Goal: Task Accomplishment & Management: Manage account settings

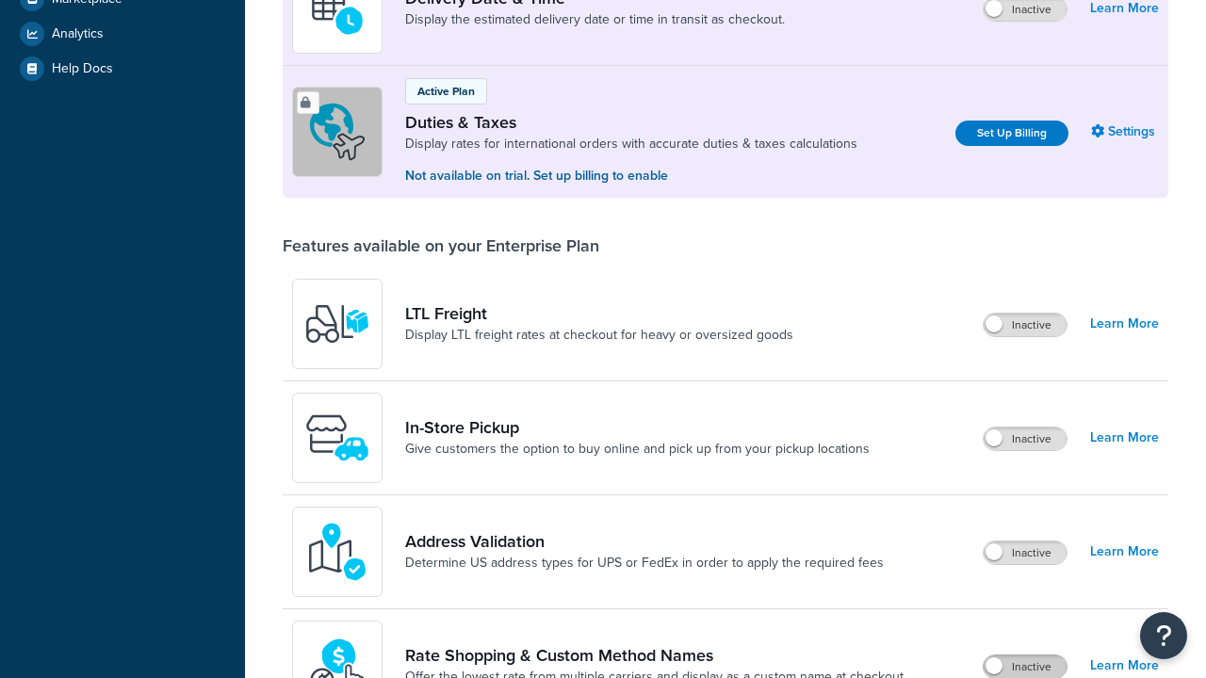
click at [1025, 656] on label "Inactive" at bounding box center [1024, 667] width 83 height 23
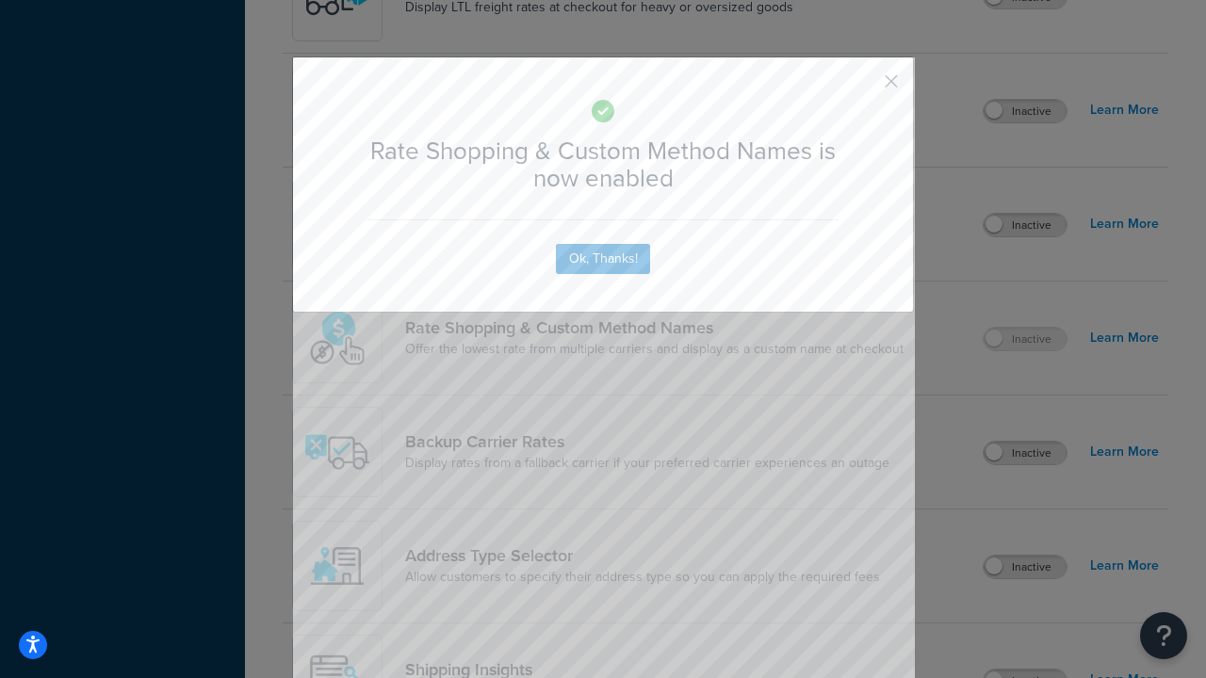
click at [863, 86] on button "button" at bounding box center [863, 88] width 5 height 5
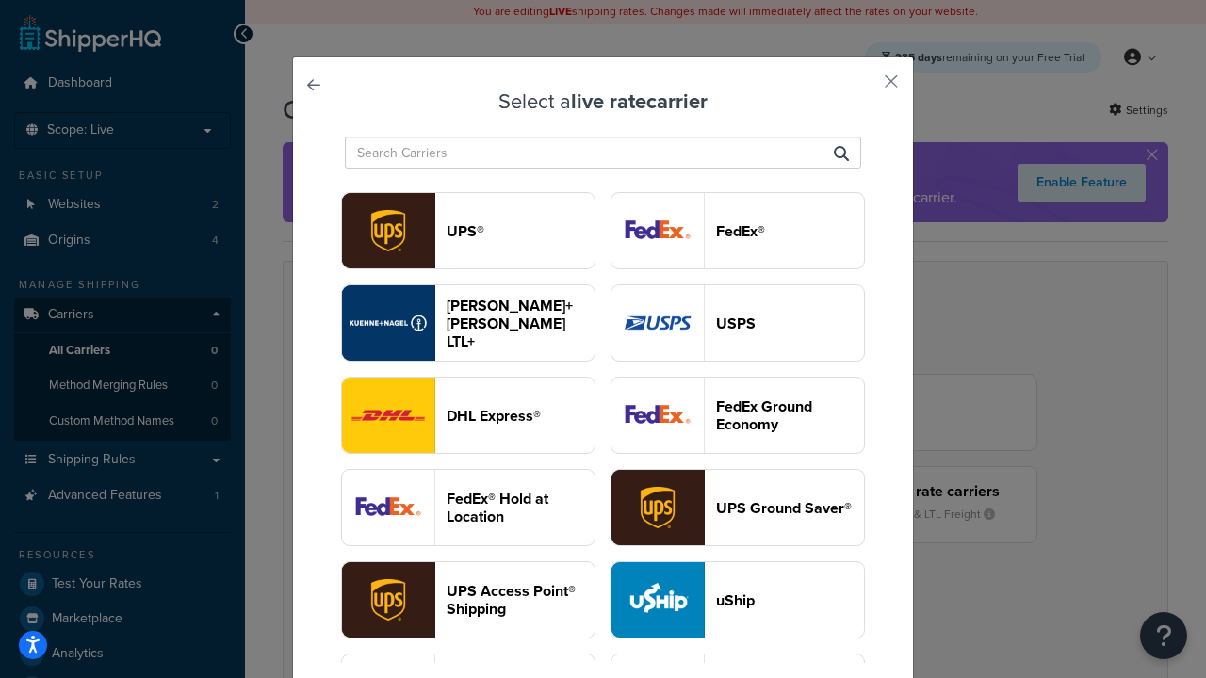
click at [738, 323] on header "USPS" at bounding box center [790, 324] width 148 height 18
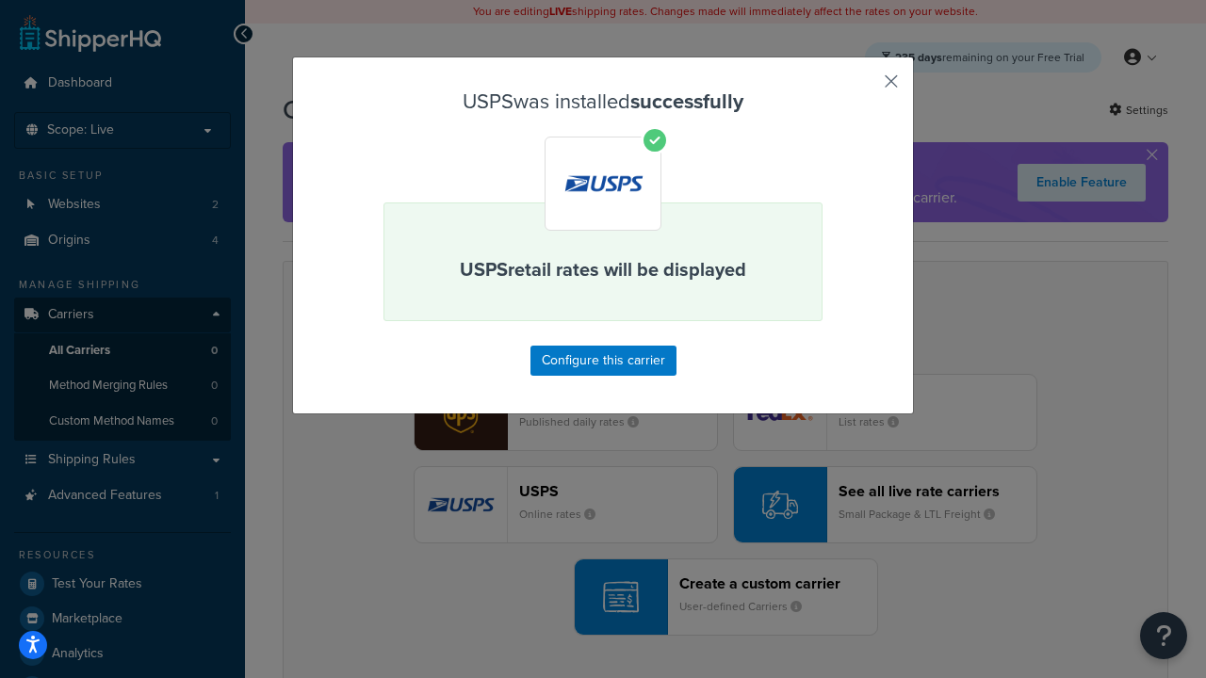
click at [863, 88] on button "button" at bounding box center [863, 88] width 5 height 5
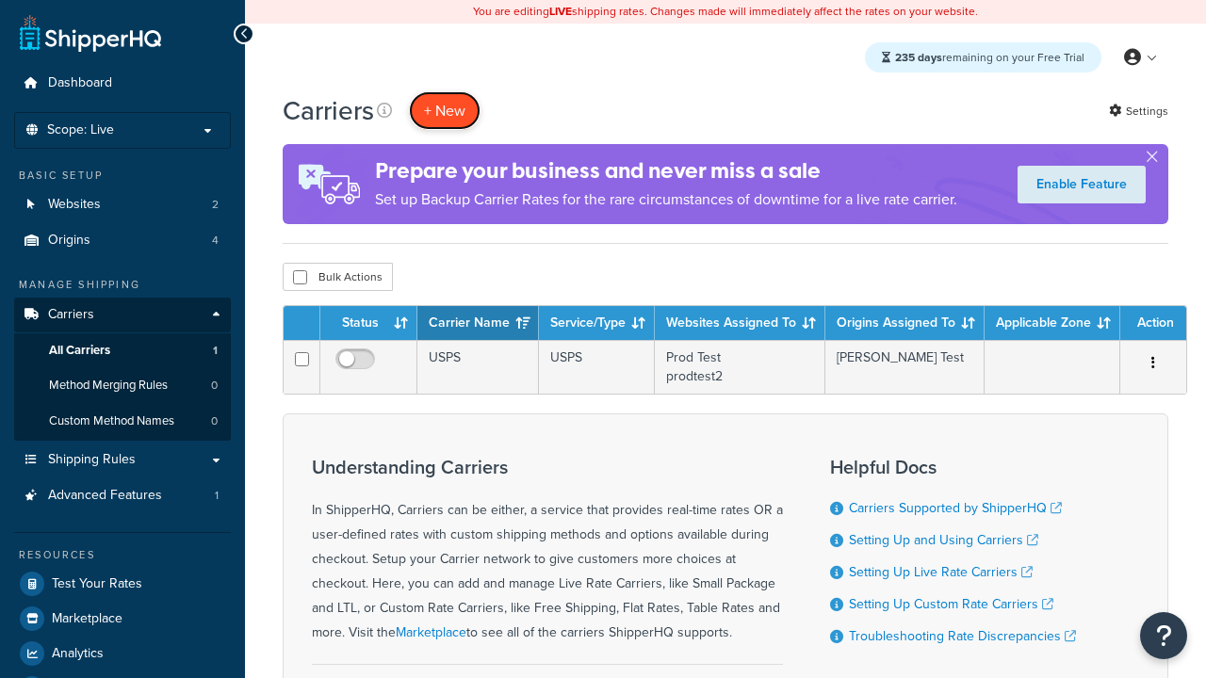
click at [445, 110] on button "+ New" at bounding box center [445, 110] width 72 height 39
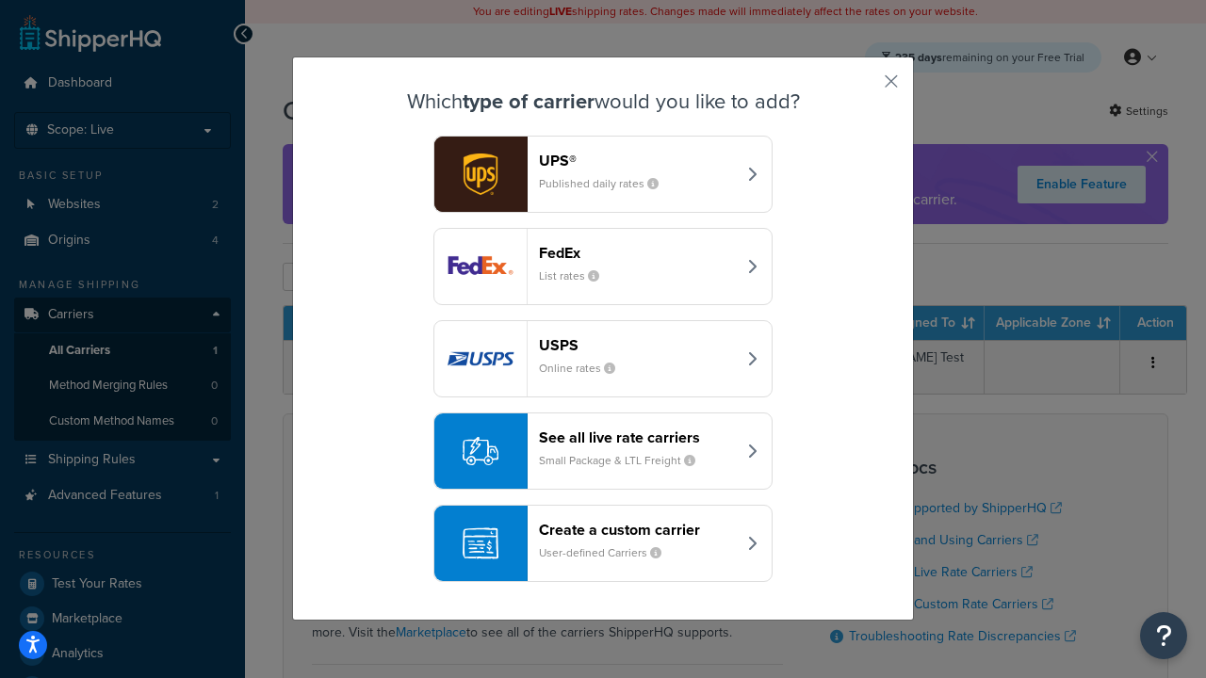
click at [603, 451] on div "See all live rate carriers Small Package & LTL Freight" at bounding box center [637, 451] width 197 height 45
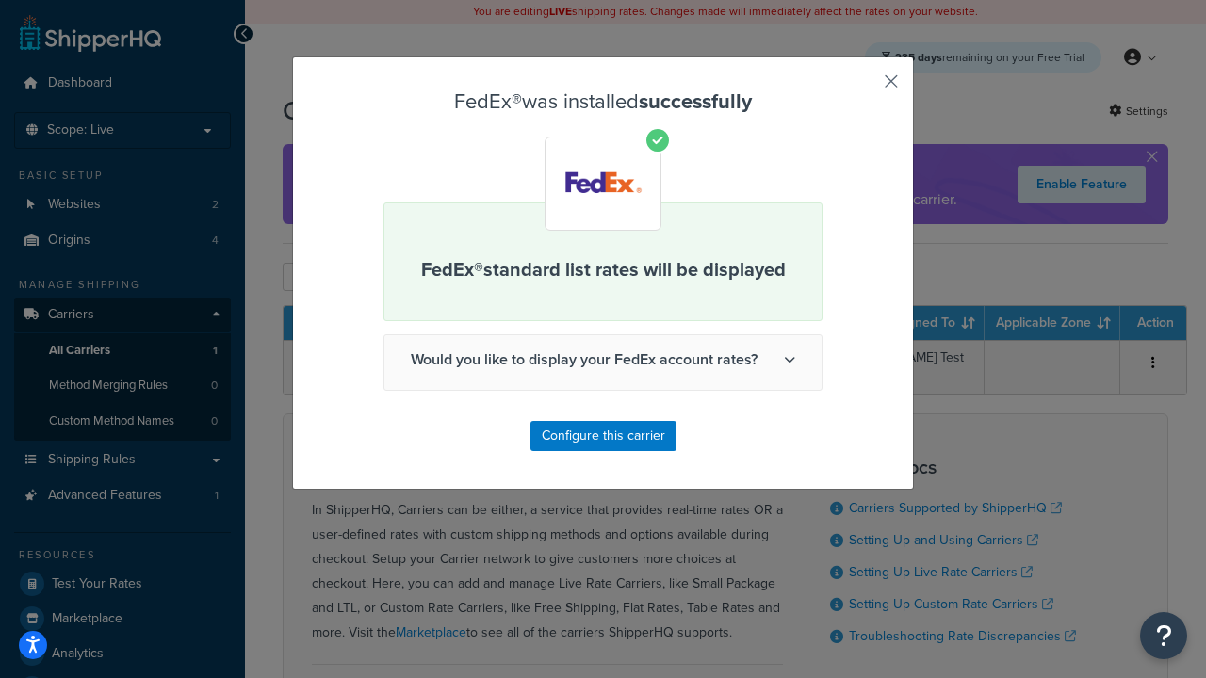
click at [863, 88] on button "button" at bounding box center [863, 88] width 5 height 5
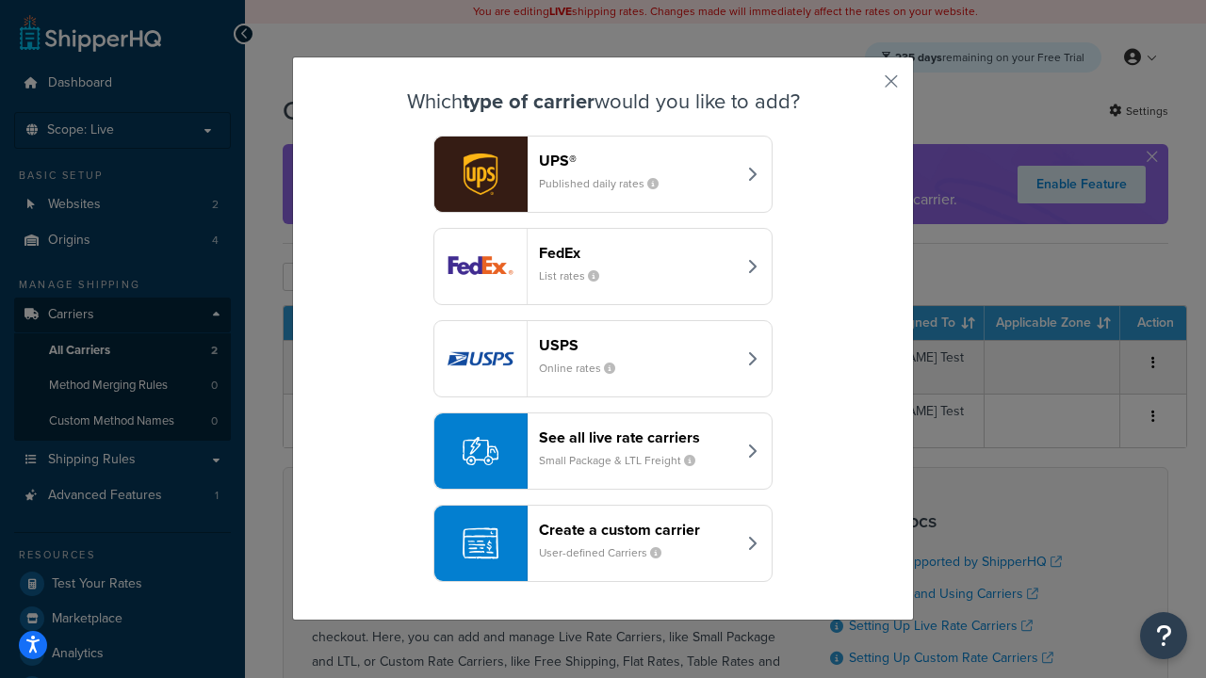
click at [603, 451] on div "See all live rate carriers Small Package & LTL Freight" at bounding box center [637, 451] width 197 height 45
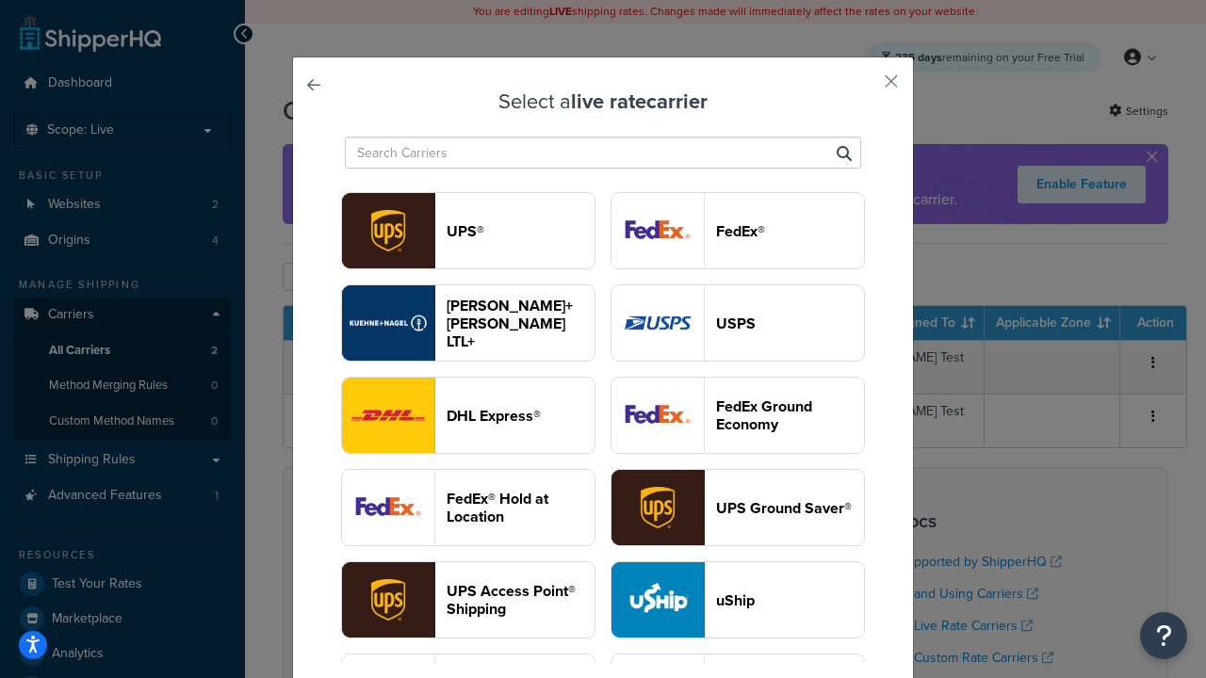
click at [520, 231] on header "UPS®" at bounding box center [520, 231] width 148 height 18
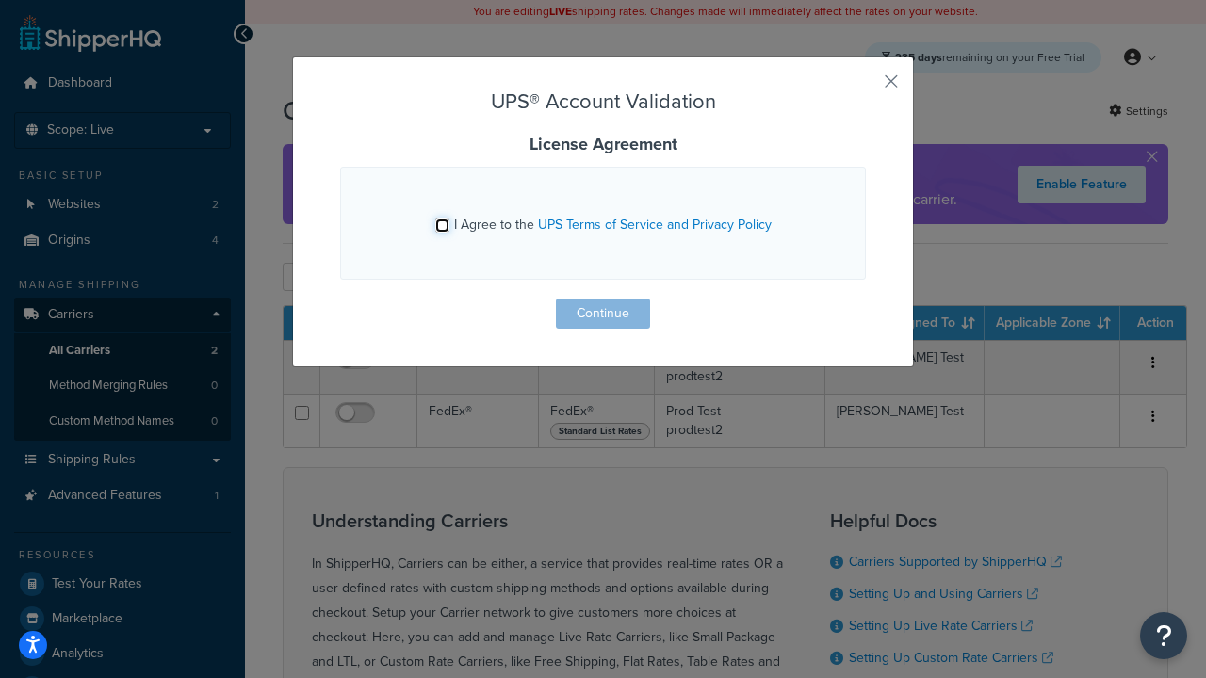
click at [442, 225] on input "I Agree to the UPS Terms of Service and Privacy Policy" at bounding box center [442, 226] width 14 height 14
checkbox input "true"
click at [603, 314] on button "Continue" at bounding box center [603, 314] width 94 height 30
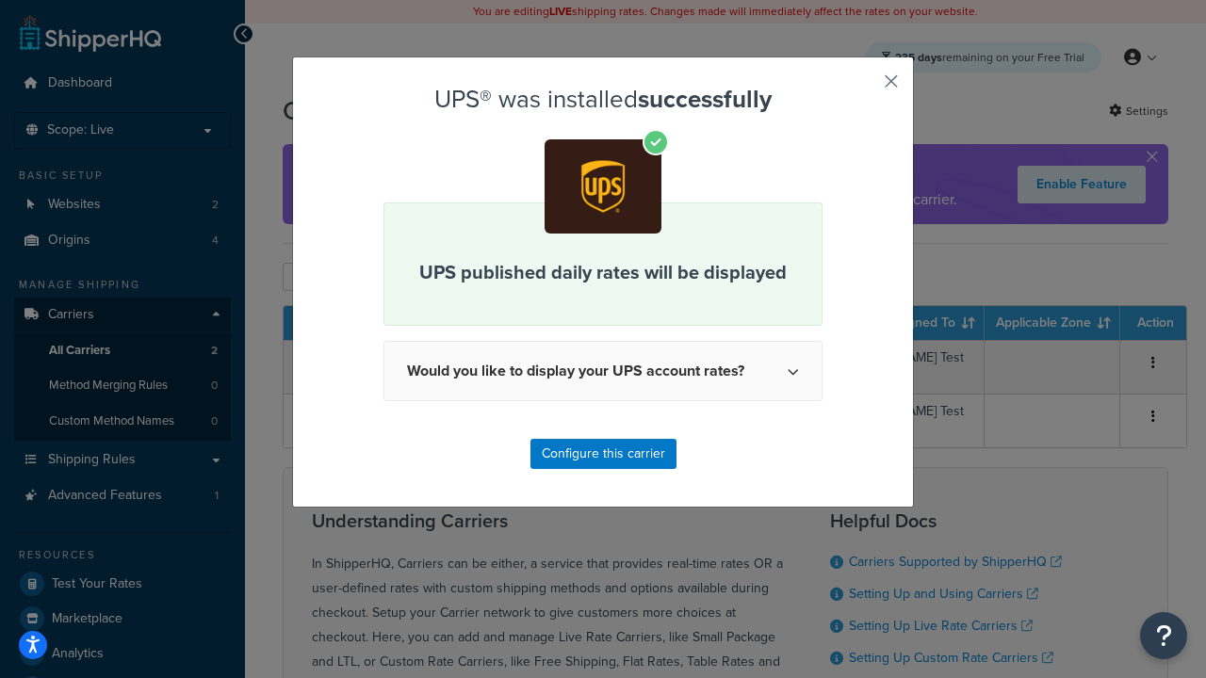
click at [863, 88] on button "button" at bounding box center [863, 88] width 5 height 5
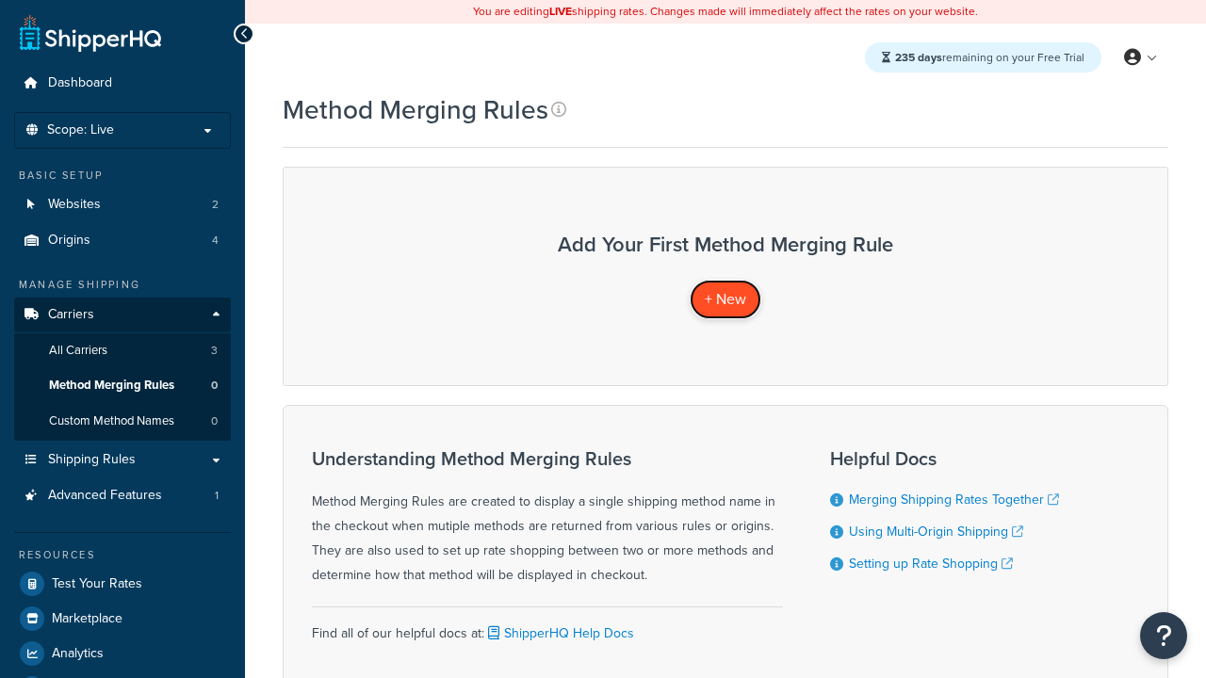
click at [725, 299] on span "+ New" at bounding box center [725, 299] width 41 height 22
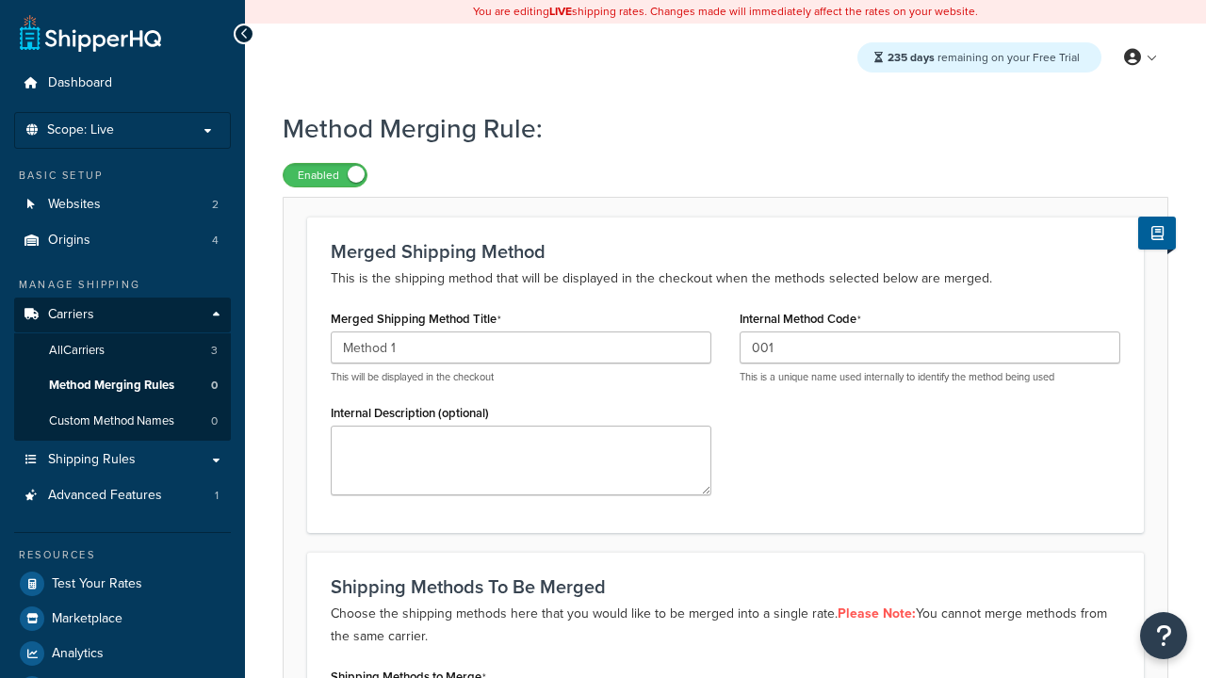
type input "001"
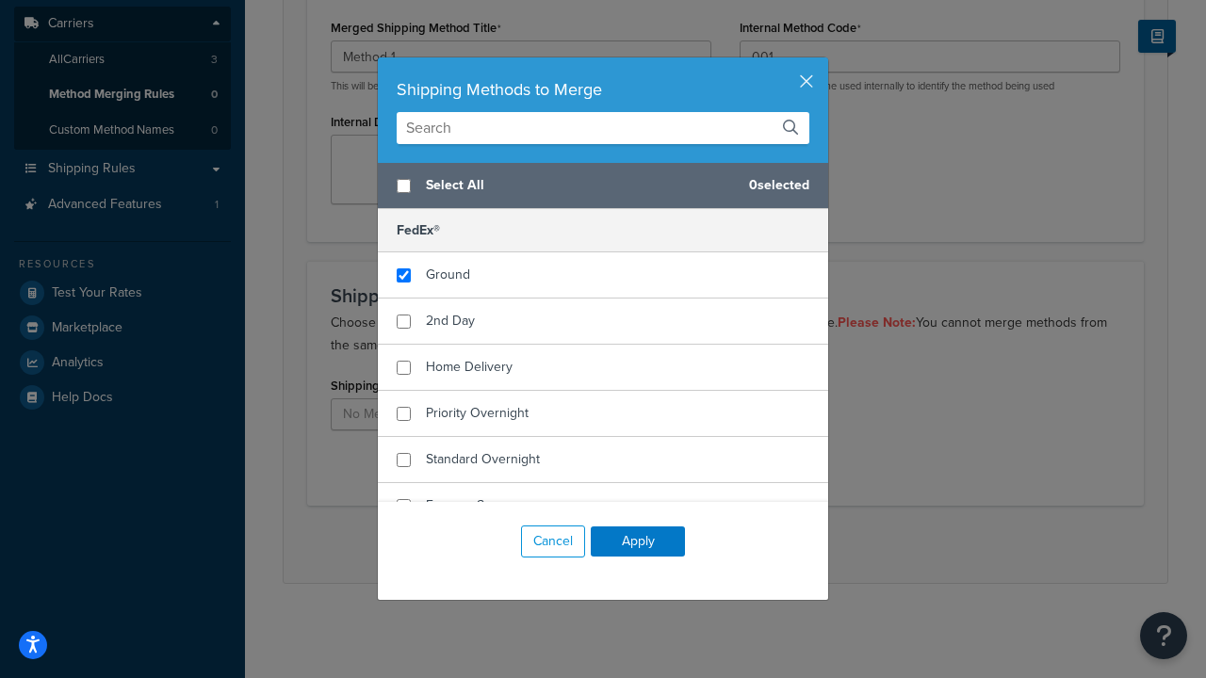
click at [447, 275] on span "Ground" at bounding box center [448, 275] width 44 height 20
checkbox input "true"
click at [638, 542] on button "Apply" at bounding box center [638, 542] width 94 height 30
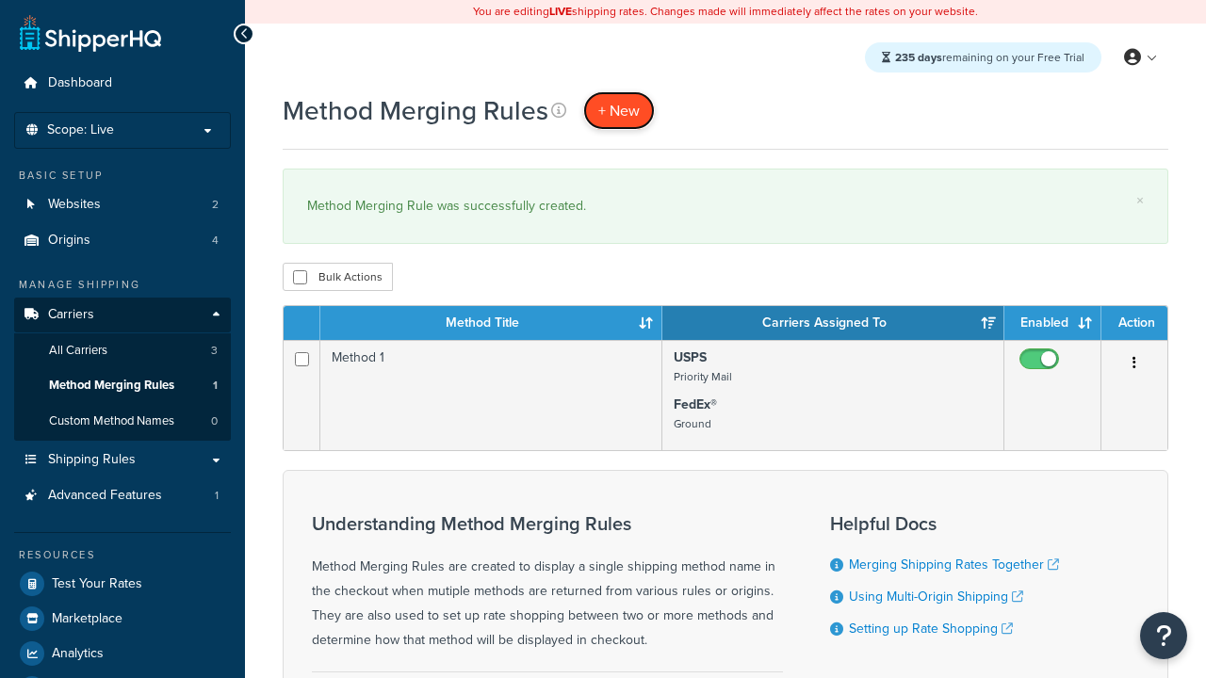
click at [619, 110] on span "+ New" at bounding box center [618, 111] width 41 height 22
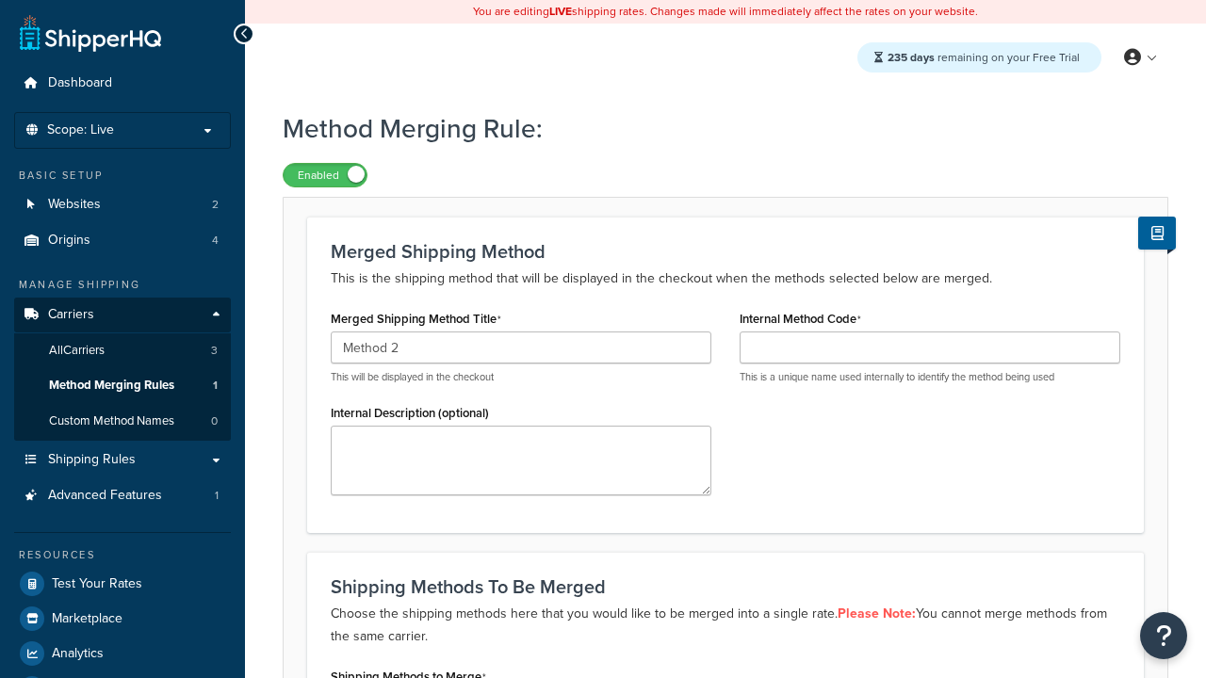
type input "Method 2"
type input "002"
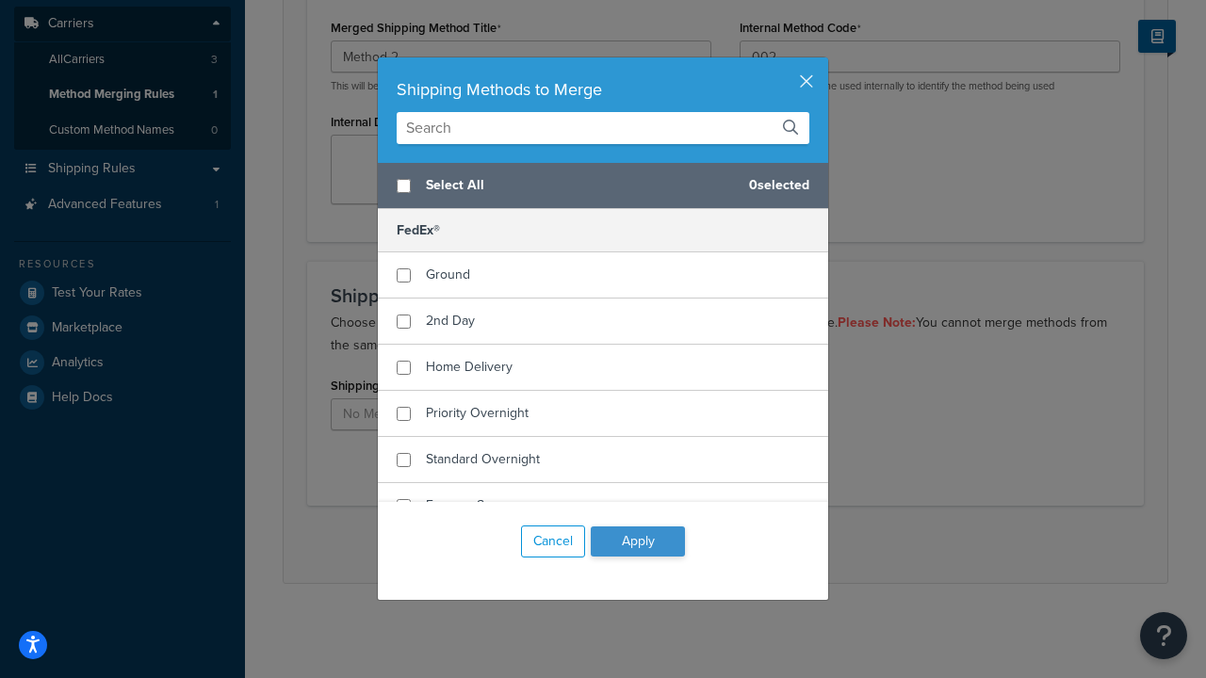
checkbox input "true"
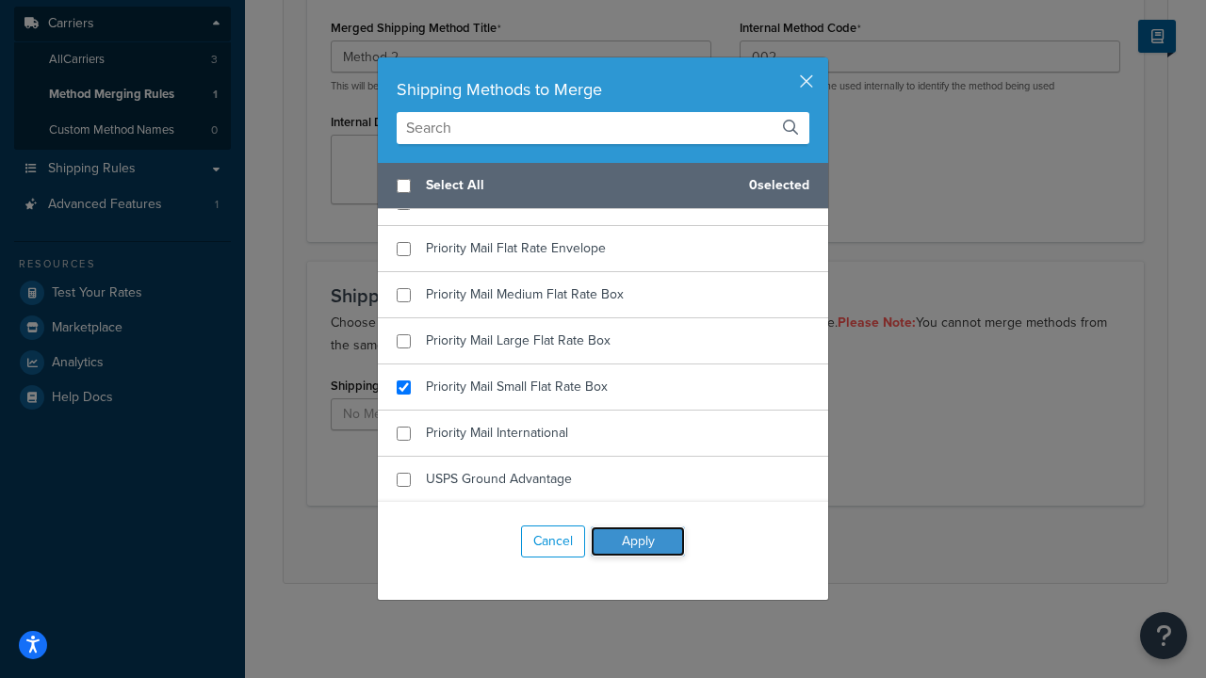
click at [638, 542] on button "Apply" at bounding box center [638, 542] width 94 height 30
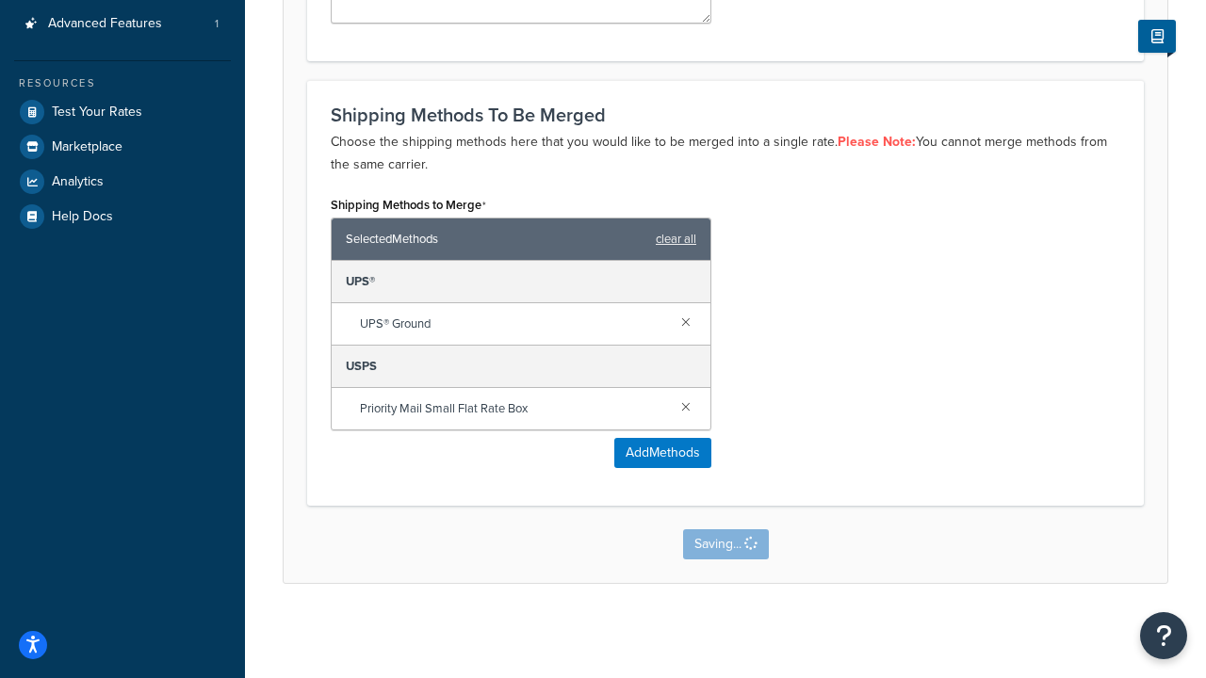
scroll to position [0, 0]
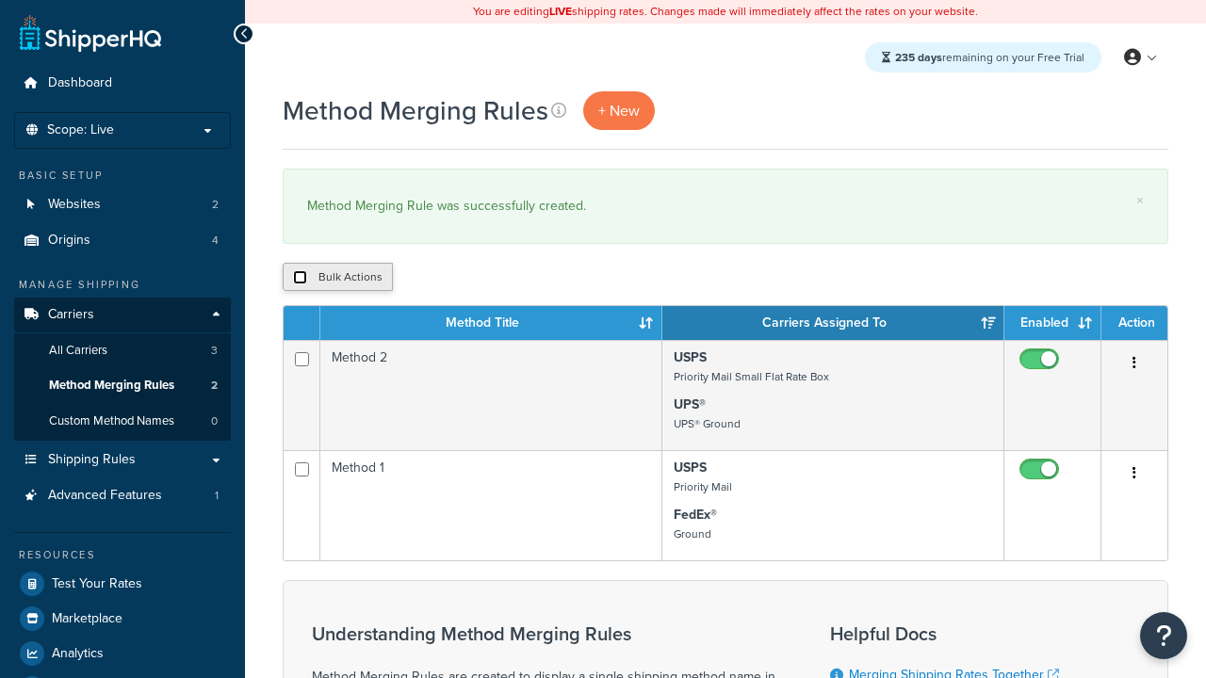
click at [300, 278] on input "checkbox" at bounding box center [300, 277] width 14 height 14
checkbox input "true"
click at [432, 278] on button "Duplicate" at bounding box center [431, 277] width 79 height 28
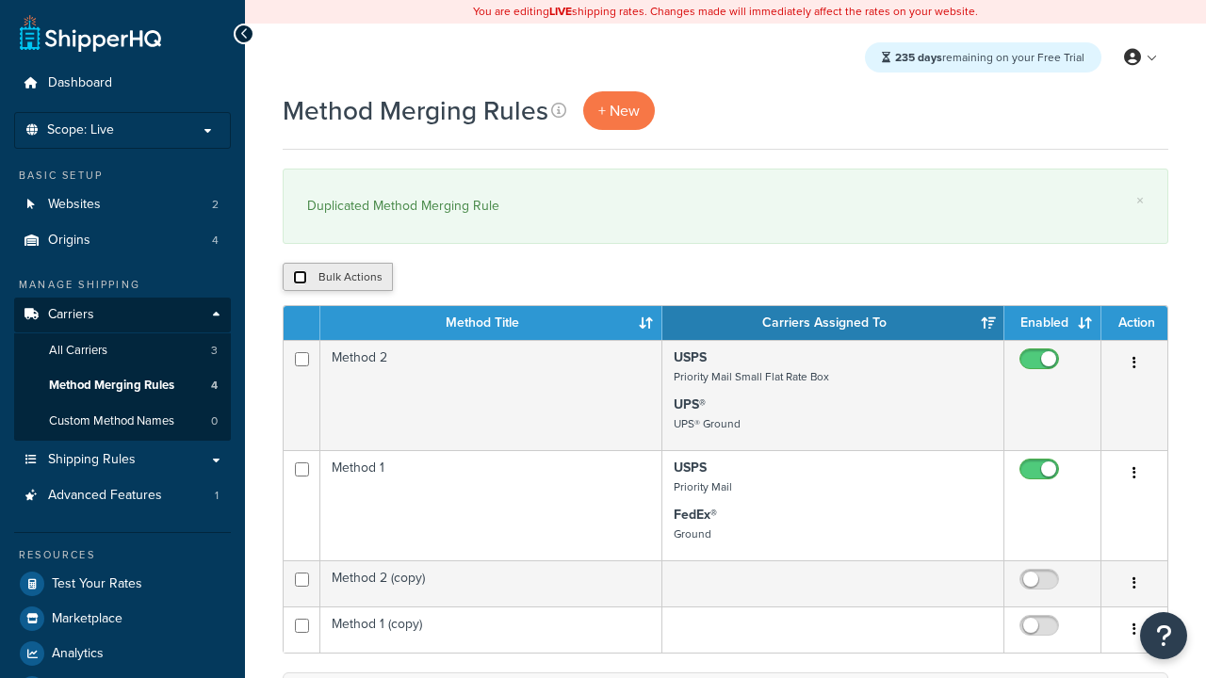
click at [300, 278] on input "checkbox" at bounding box center [300, 277] width 14 height 14
checkbox input "true"
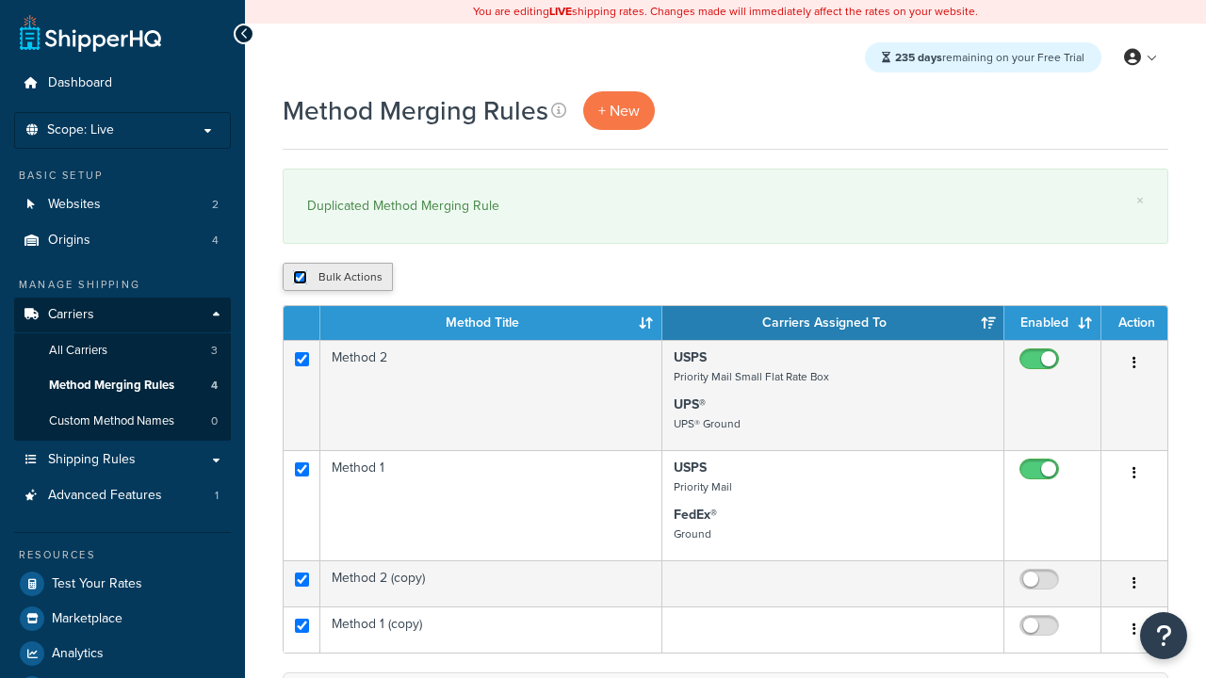
checkbox input "true"
click at [0, 0] on button "Delete" at bounding box center [0, 0] width 0 height 0
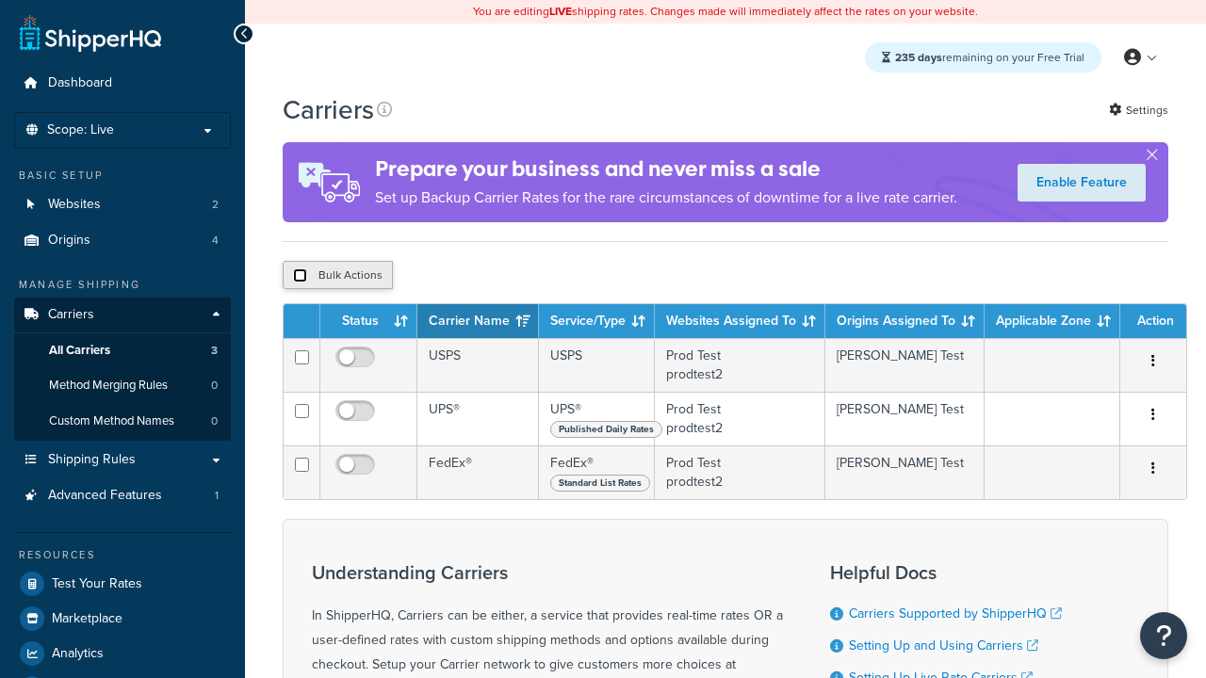
click at [300, 278] on input "checkbox" at bounding box center [300, 275] width 14 height 14
checkbox input "true"
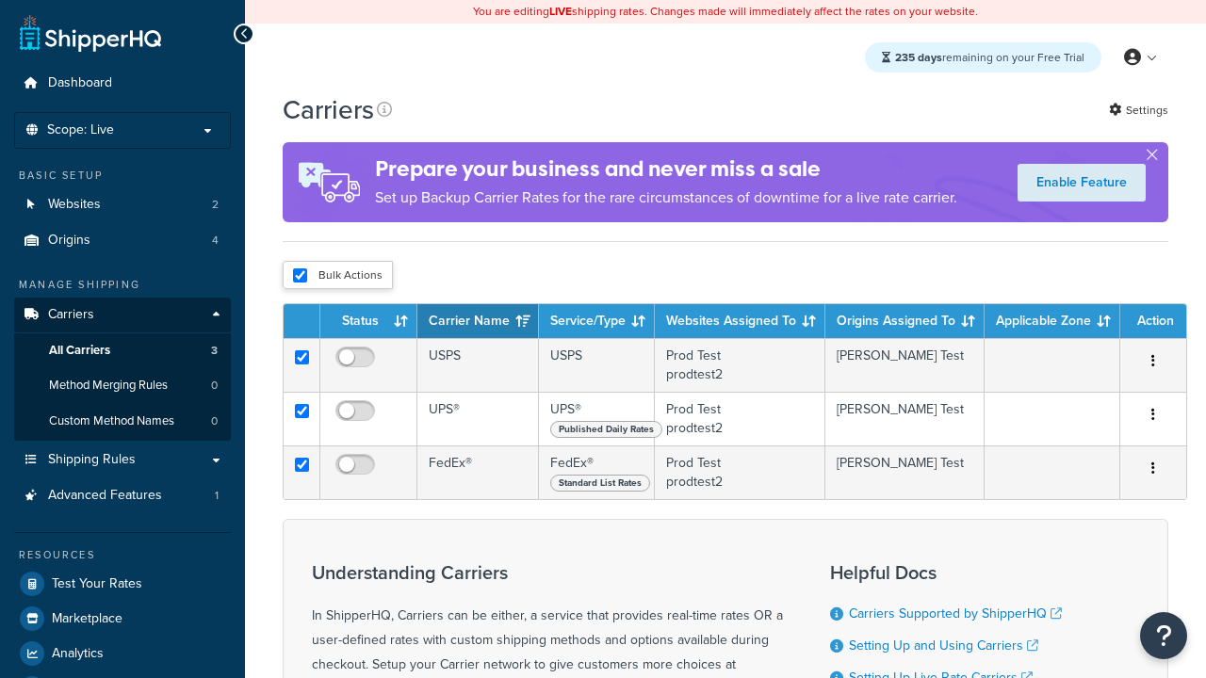
click at [0, 0] on button "Delete" at bounding box center [0, 0] width 0 height 0
